Goal: Information Seeking & Learning: Find contact information

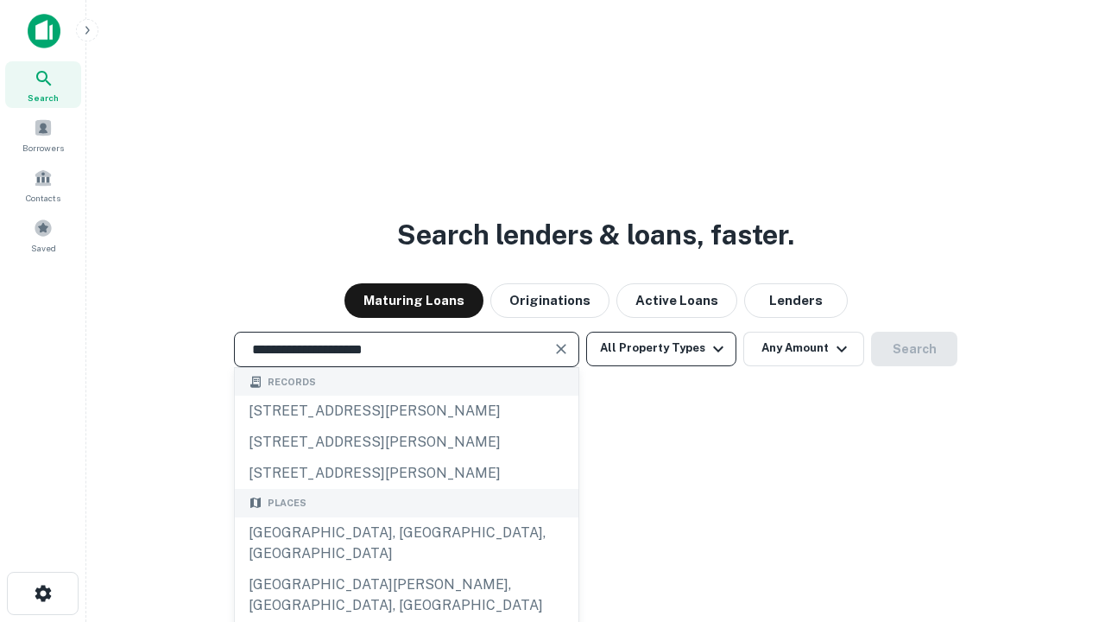
type input "**********"
click at [661, 348] on button "All Property Types" at bounding box center [661, 349] width 150 height 35
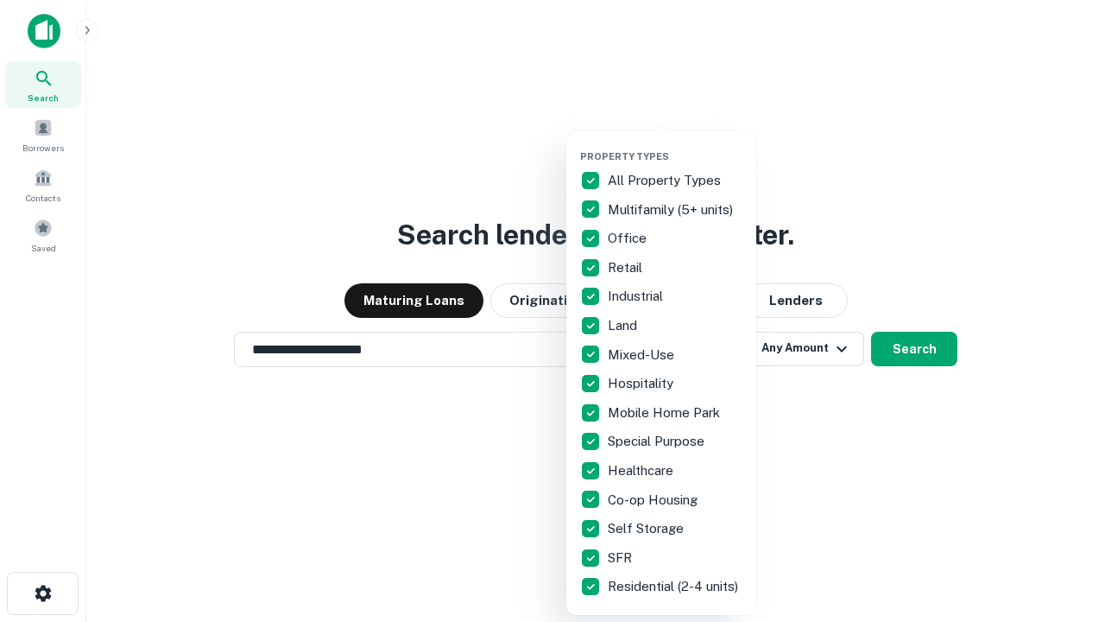
click at [675, 145] on button "button" at bounding box center [675, 145] width 190 height 1
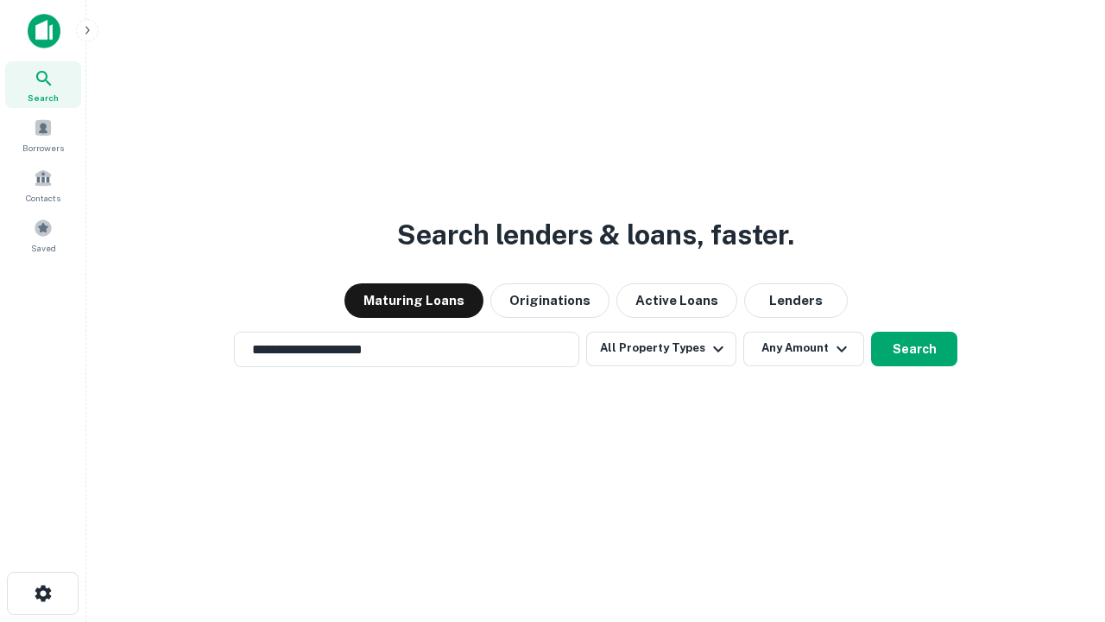
scroll to position [10, 208]
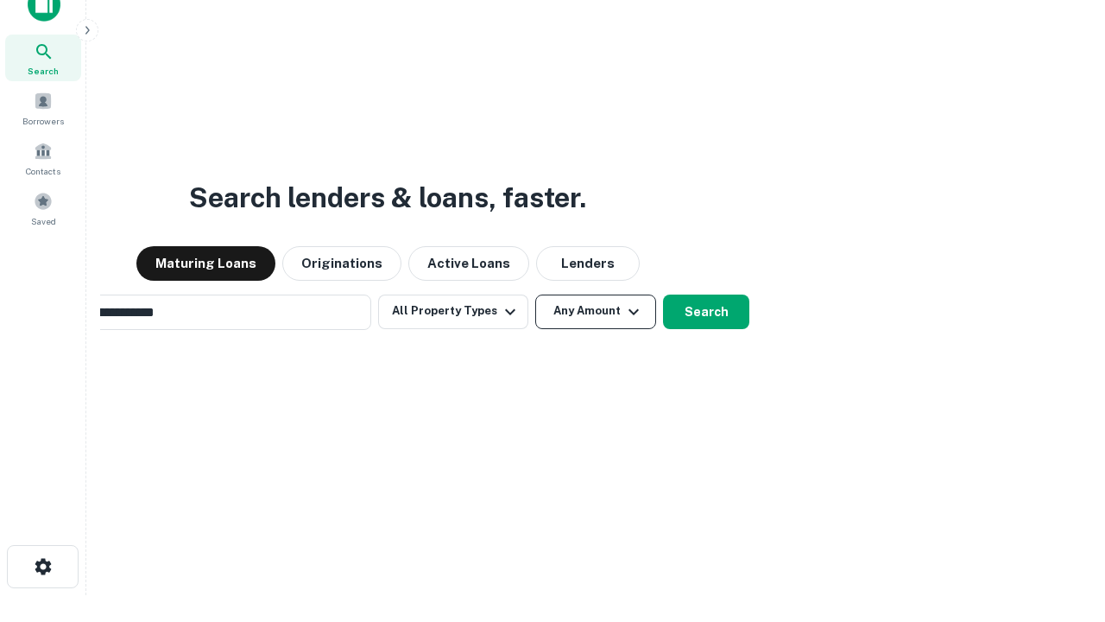
click at [535, 294] on button "Any Amount" at bounding box center [595, 311] width 121 height 35
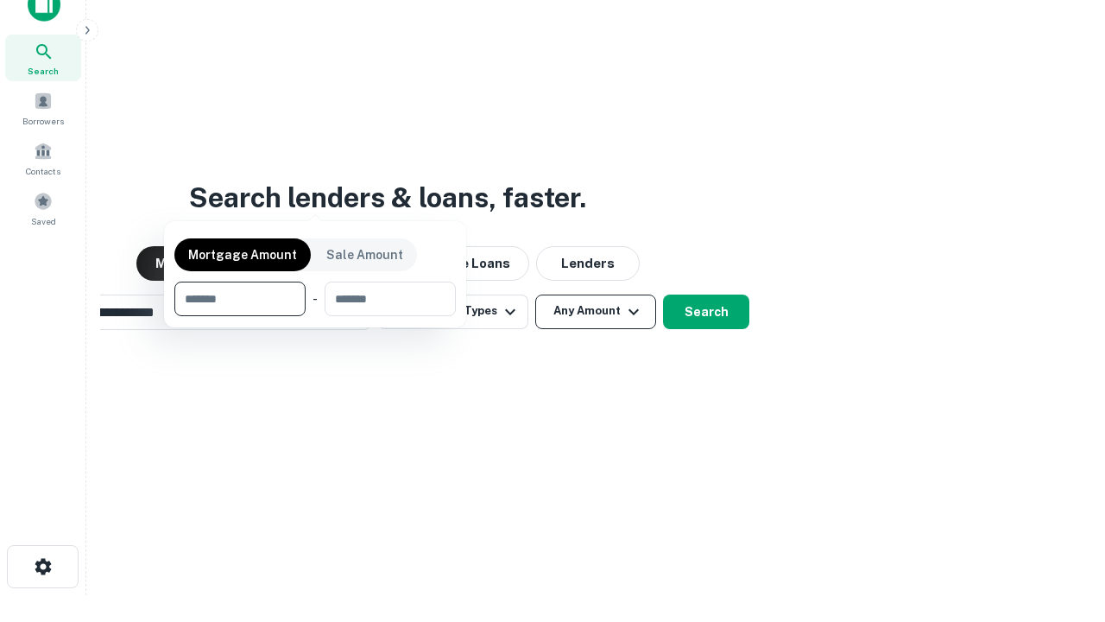
scroll to position [28, 0]
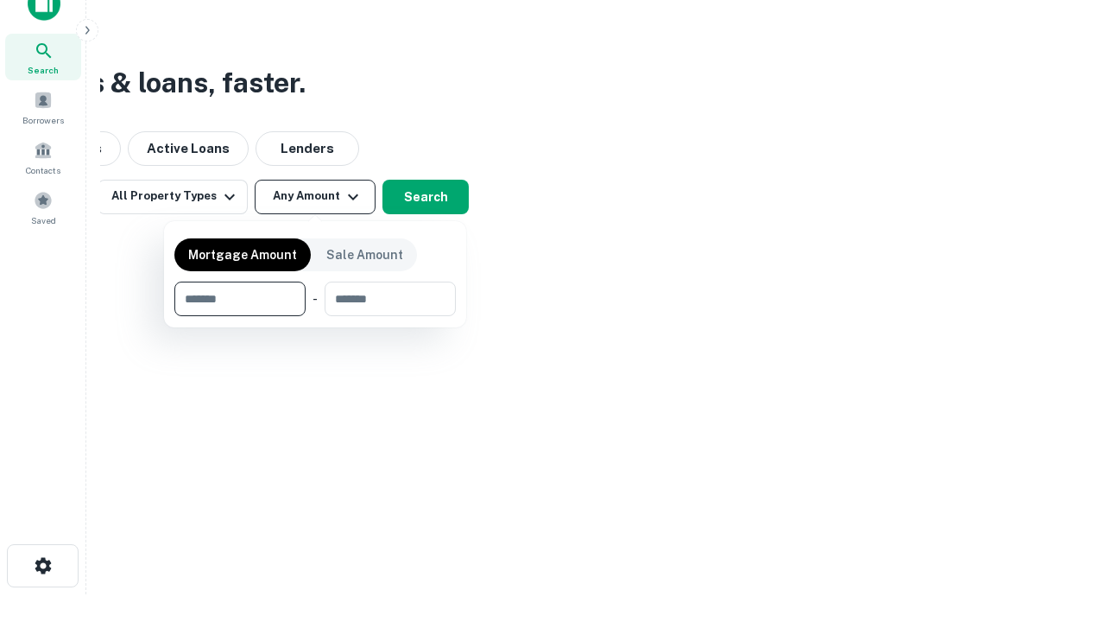
type input "*******"
click at [315, 316] on button "button" at bounding box center [315, 316] width 282 height 1
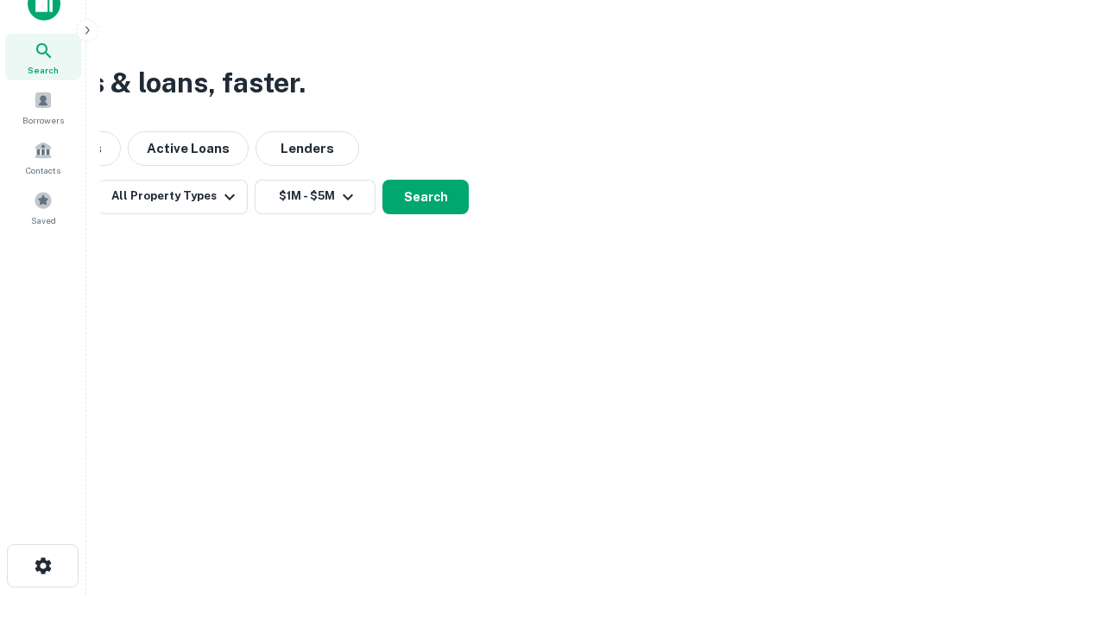
scroll to position [10, 319]
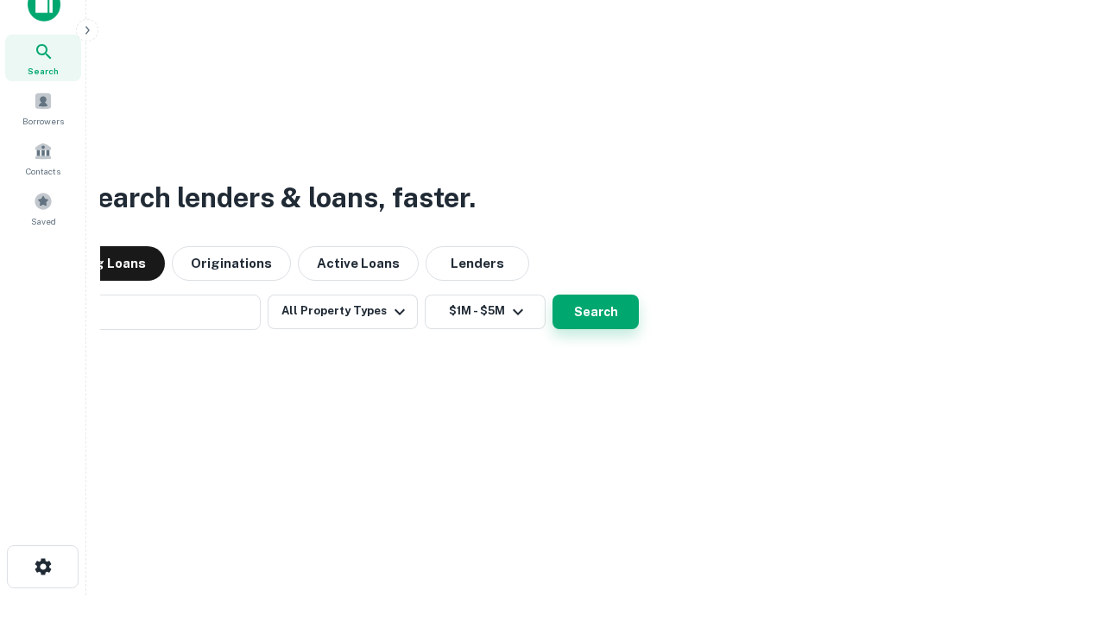
click at [553, 294] on button "Search" at bounding box center [596, 311] width 86 height 35
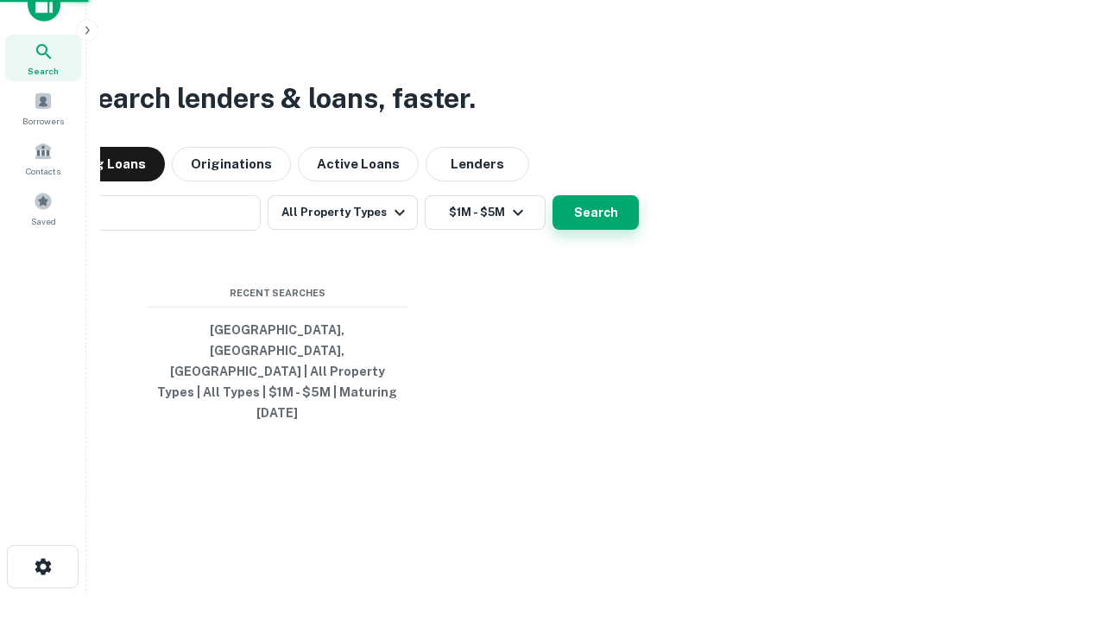
scroll to position [46, 489]
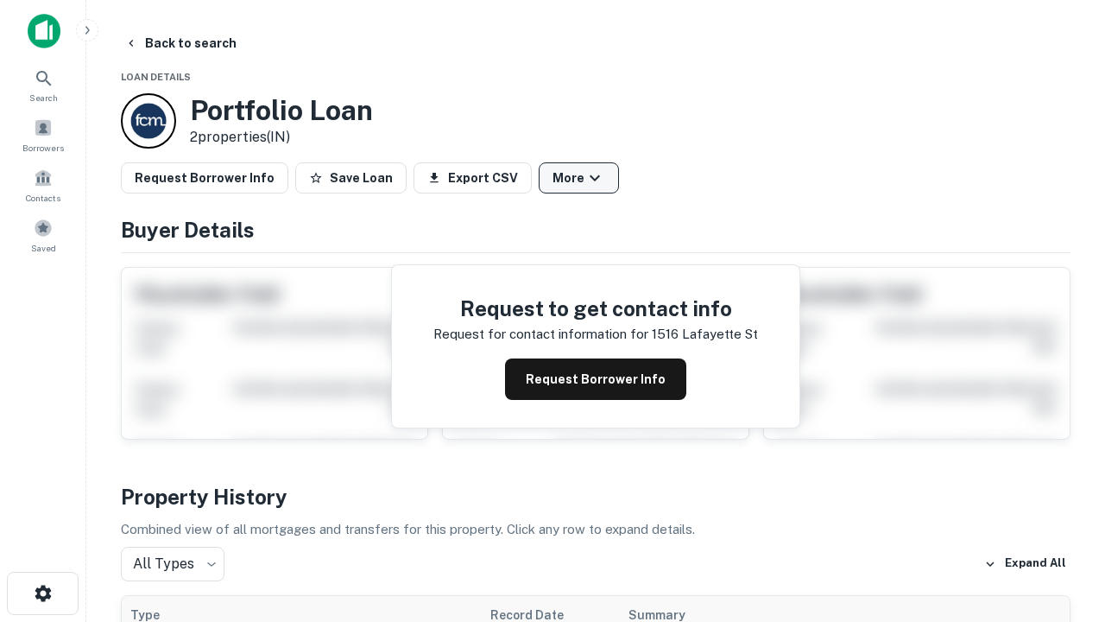
click at [579, 178] on button "More" at bounding box center [579, 177] width 80 height 31
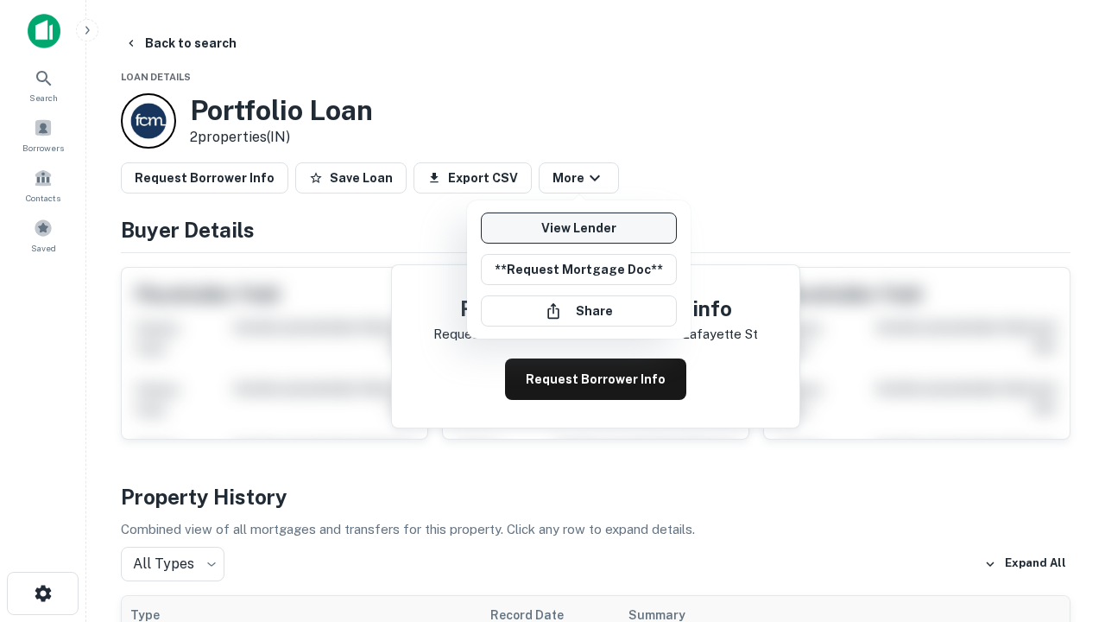
click at [579, 228] on link "View Lender" at bounding box center [579, 227] width 196 height 31
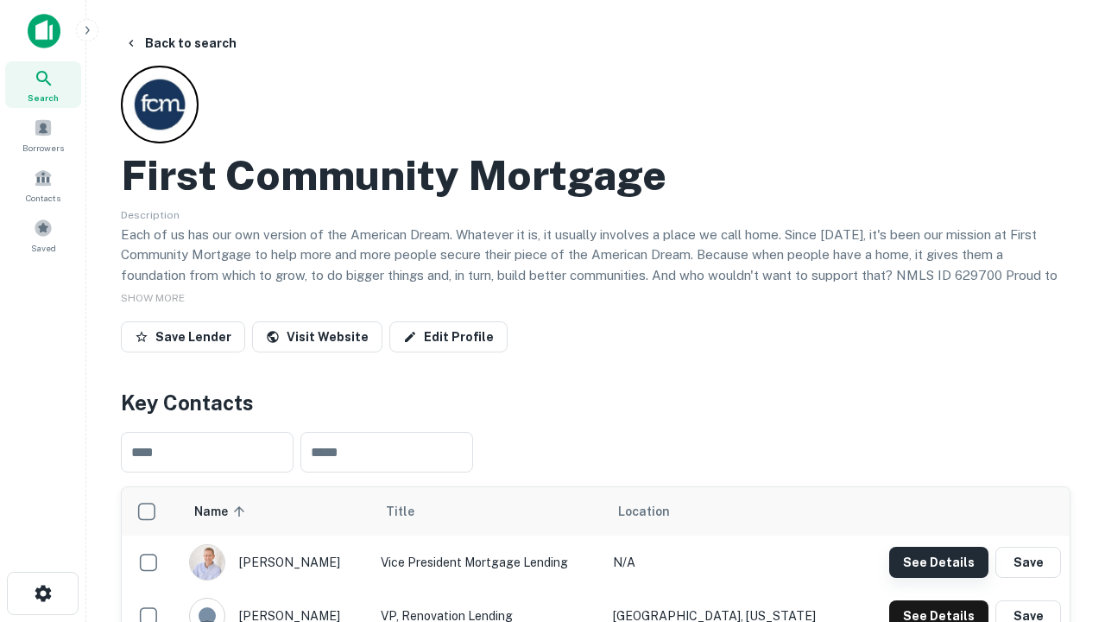
click at [939, 561] on button "See Details" at bounding box center [938, 562] width 99 height 31
click at [42, 593] on icon "button" at bounding box center [43, 593] width 21 height 21
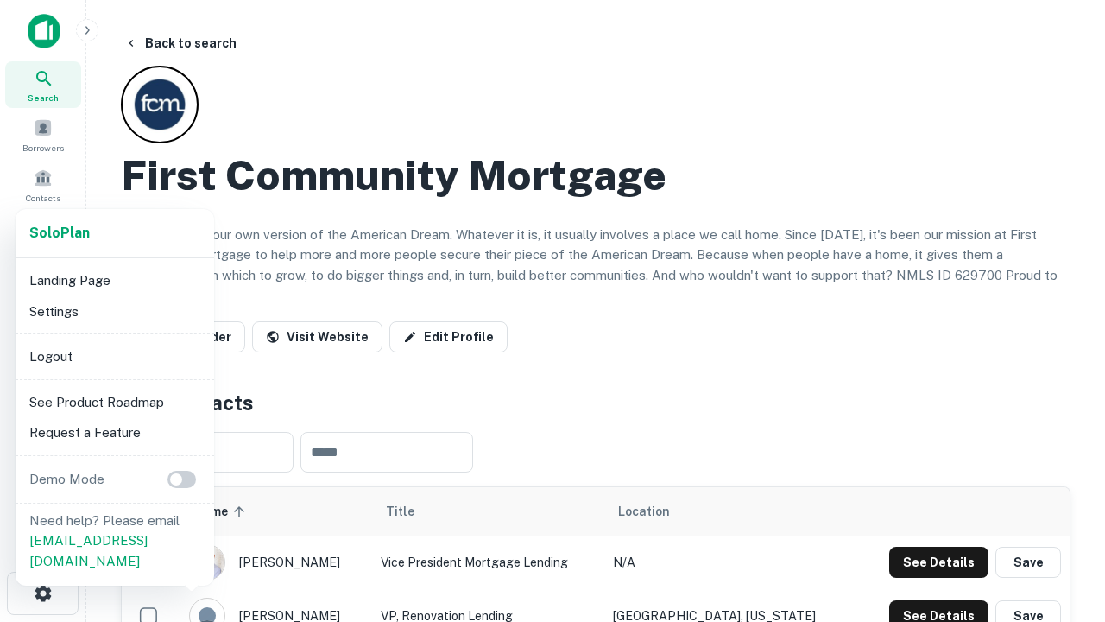
click at [114, 356] on li "Logout" at bounding box center [114, 356] width 185 height 31
